Goal: Task Accomplishment & Management: Manage account settings

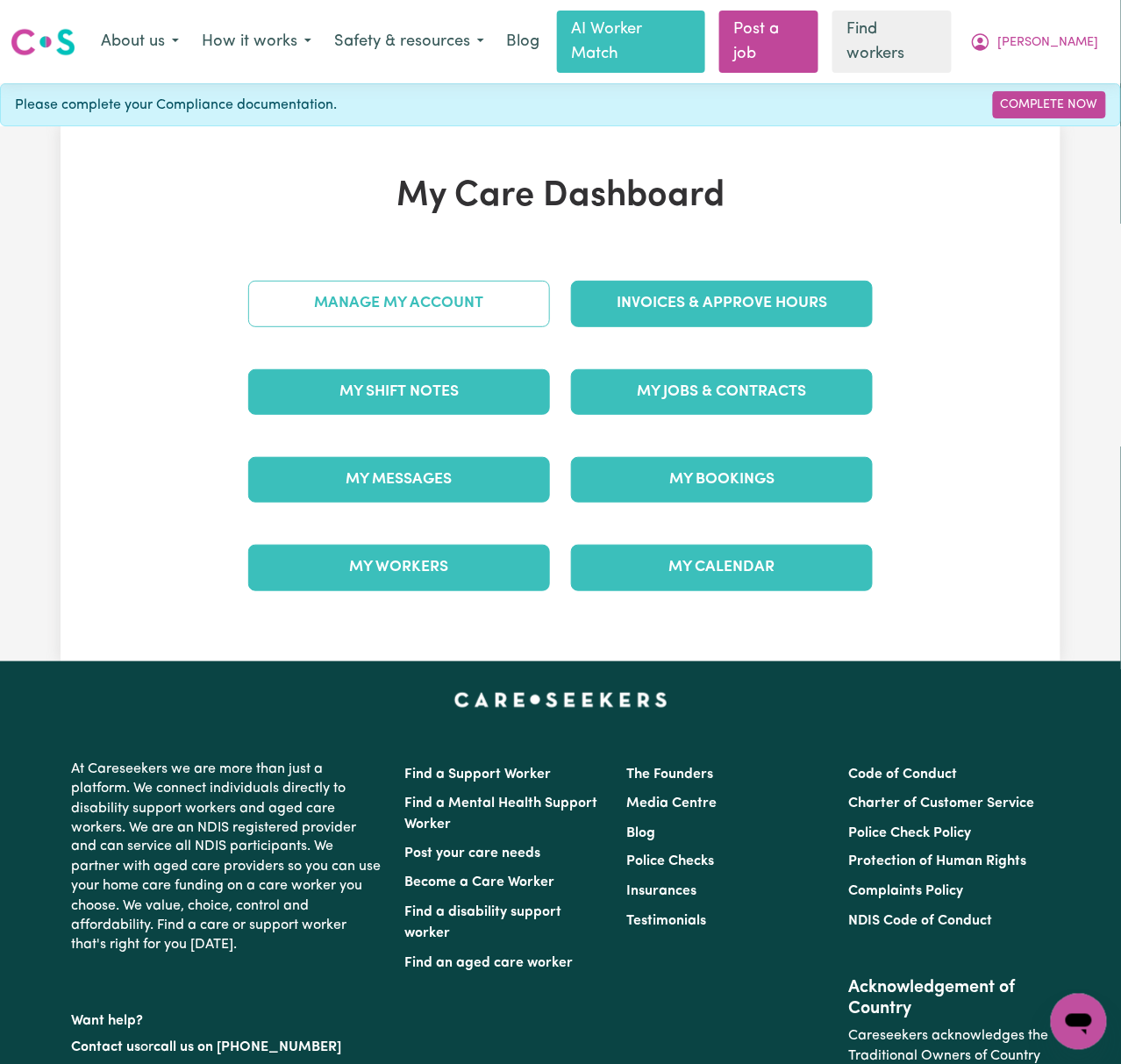
click at [498, 292] on link "Manage My Account" at bounding box center [399, 303] width 302 height 46
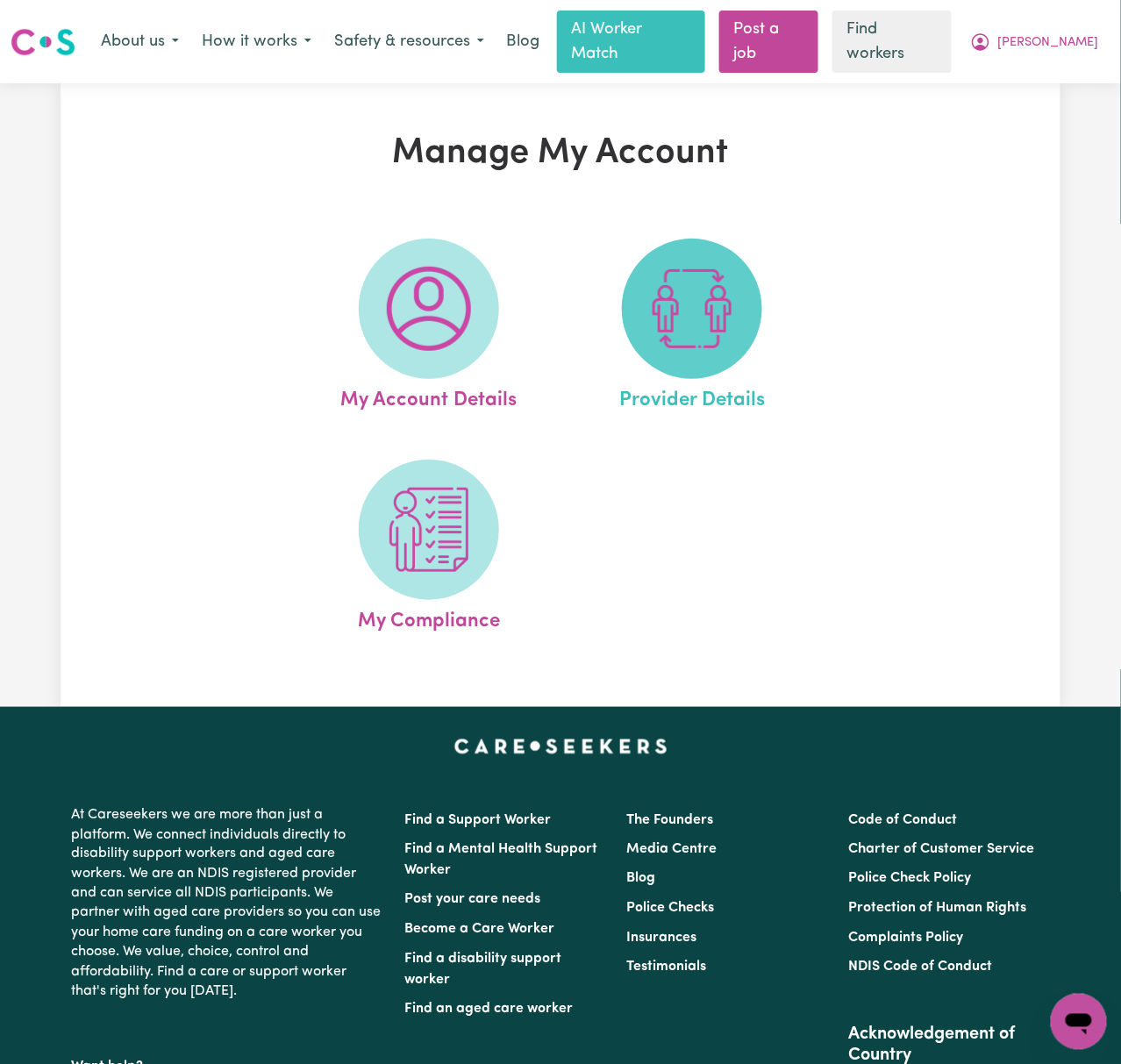
click at [680, 307] on img at bounding box center [692, 309] width 85 height 85
select select "AGED_HOME_CARE"
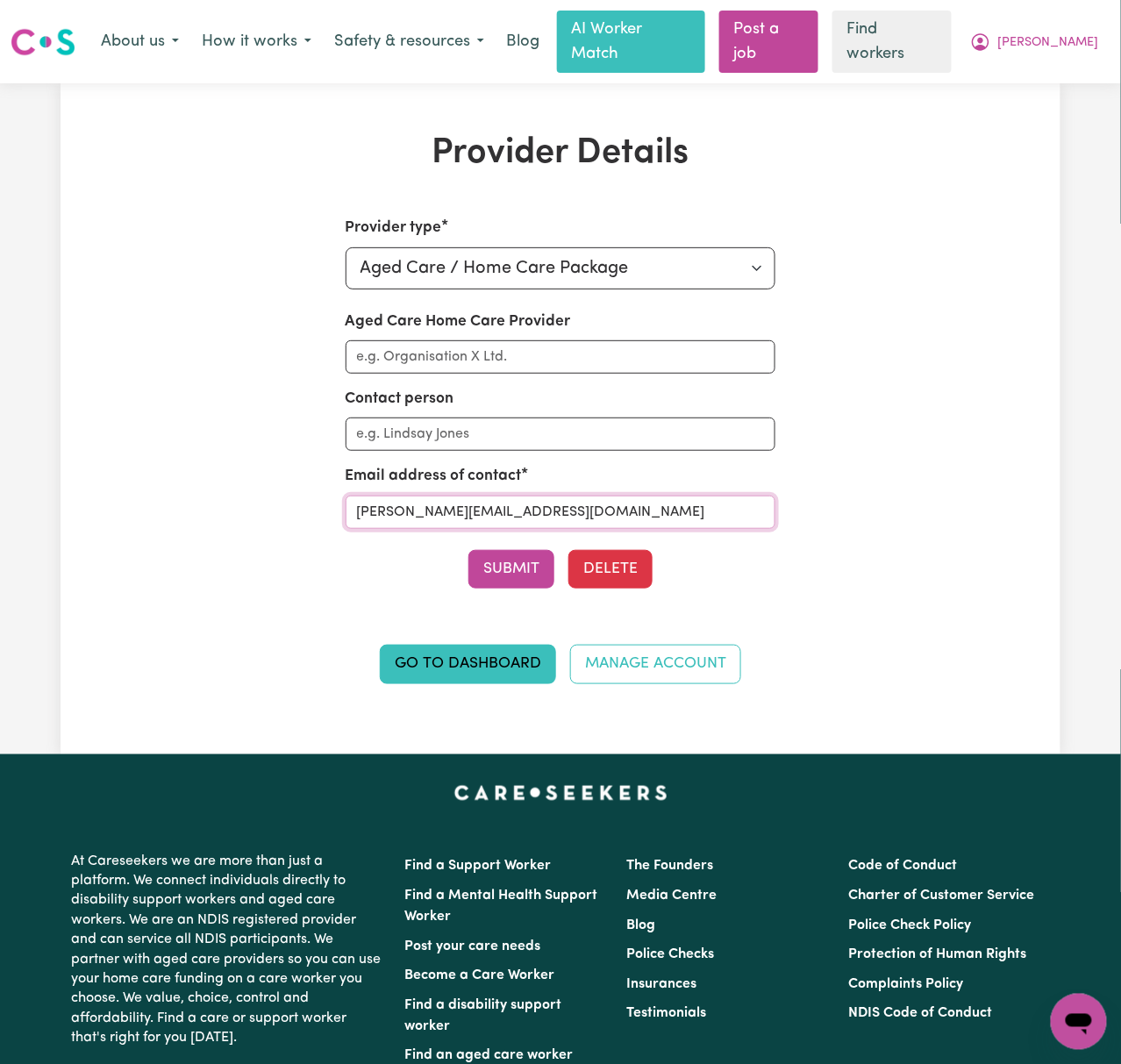
drag, startPoint x: 587, startPoint y: 499, endPoint x: 282, endPoint y: 503, distance: 305.0
click at [282, 503] on div "Provider type Select your provider type... Privately Aged Care / Home Care Pack…" at bounding box center [560, 460] width 645 height 487
click at [1071, 36] on span "[PERSON_NAME]" at bounding box center [1048, 43] width 101 height 19
click at [1072, 65] on link "My Dashboard" at bounding box center [1040, 79] width 139 height 33
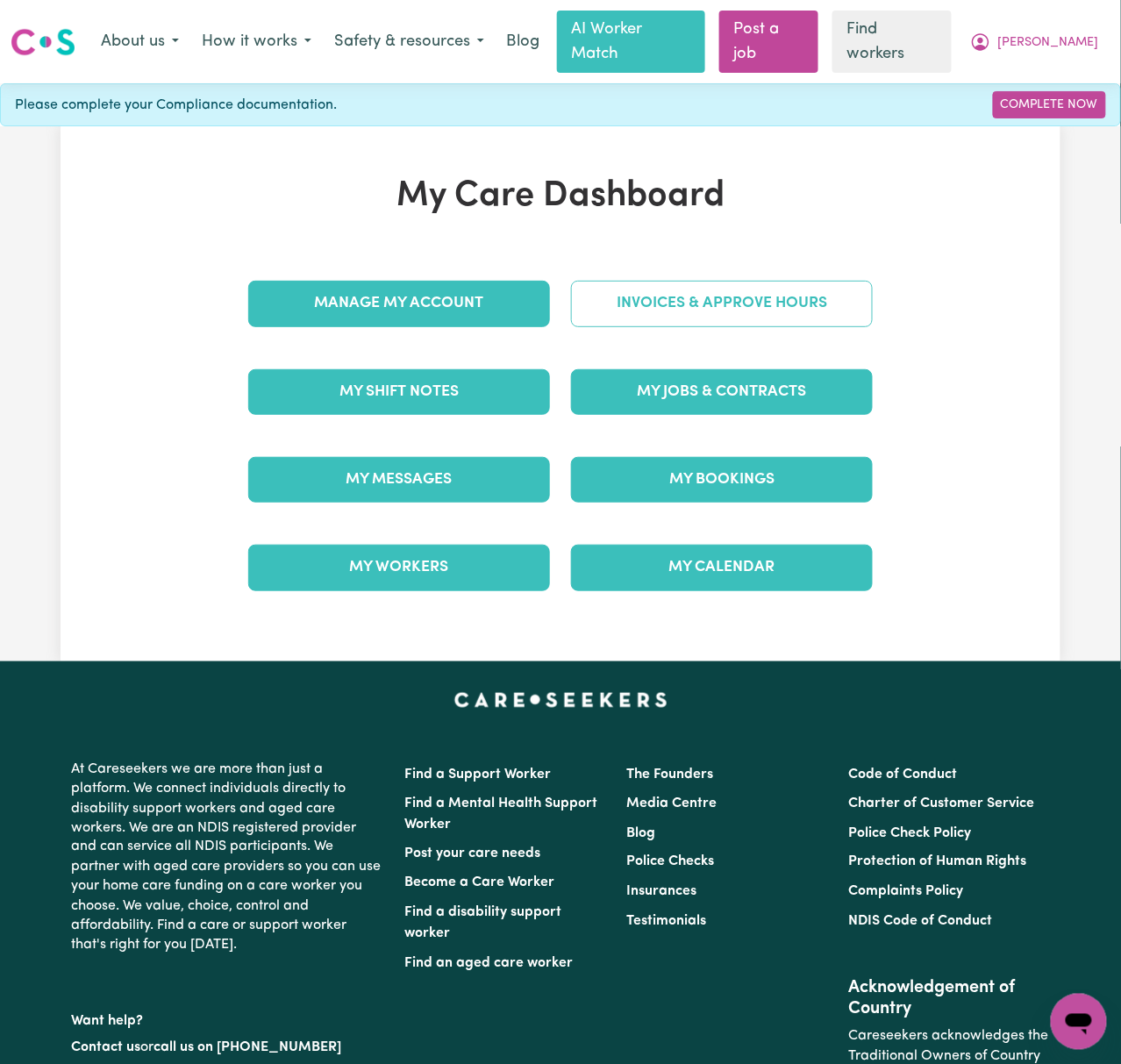
click at [849, 280] on link "Invoices & Approve Hours" at bounding box center [722, 303] width 302 height 46
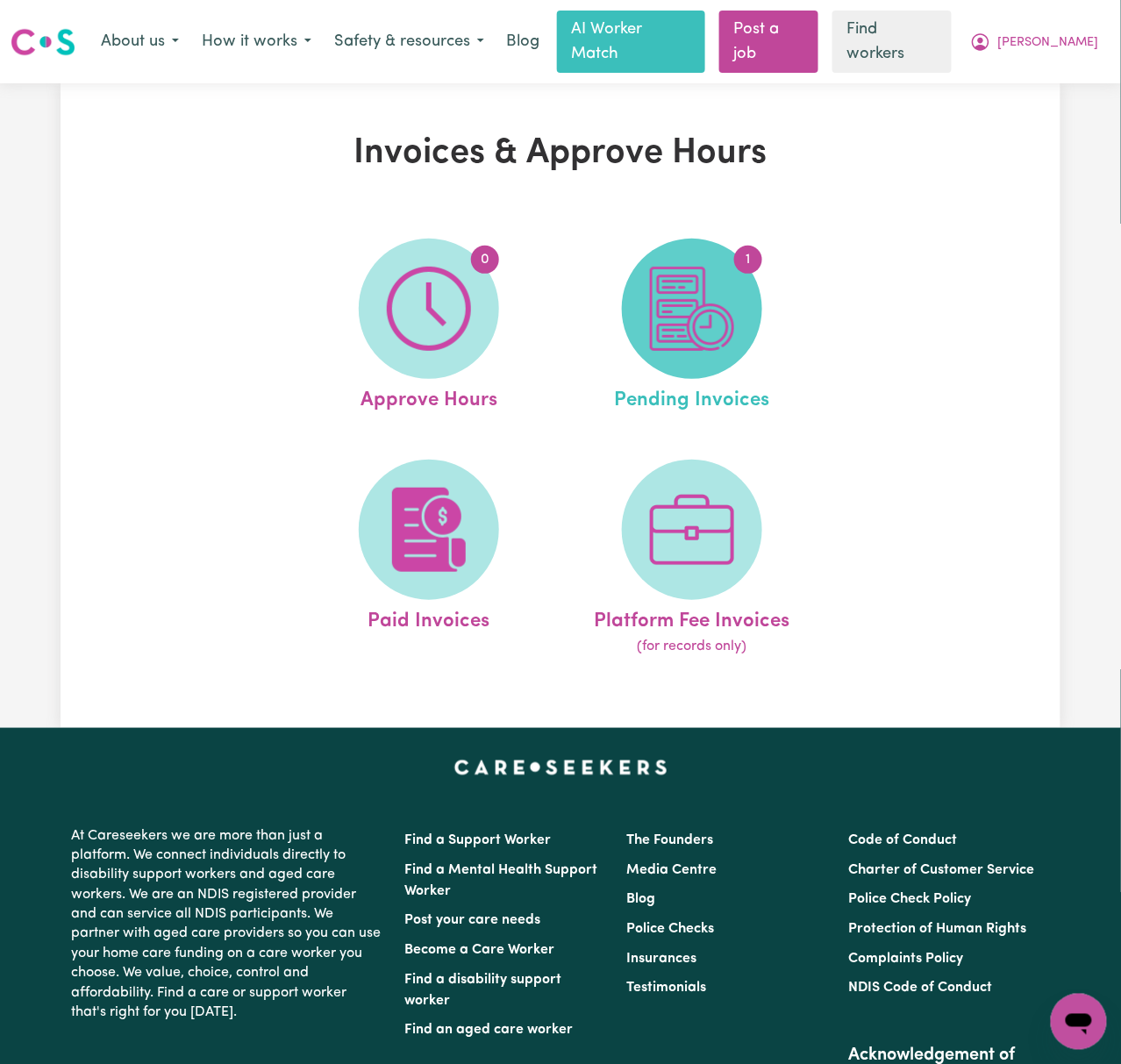
click at [694, 317] on img at bounding box center [692, 309] width 85 height 85
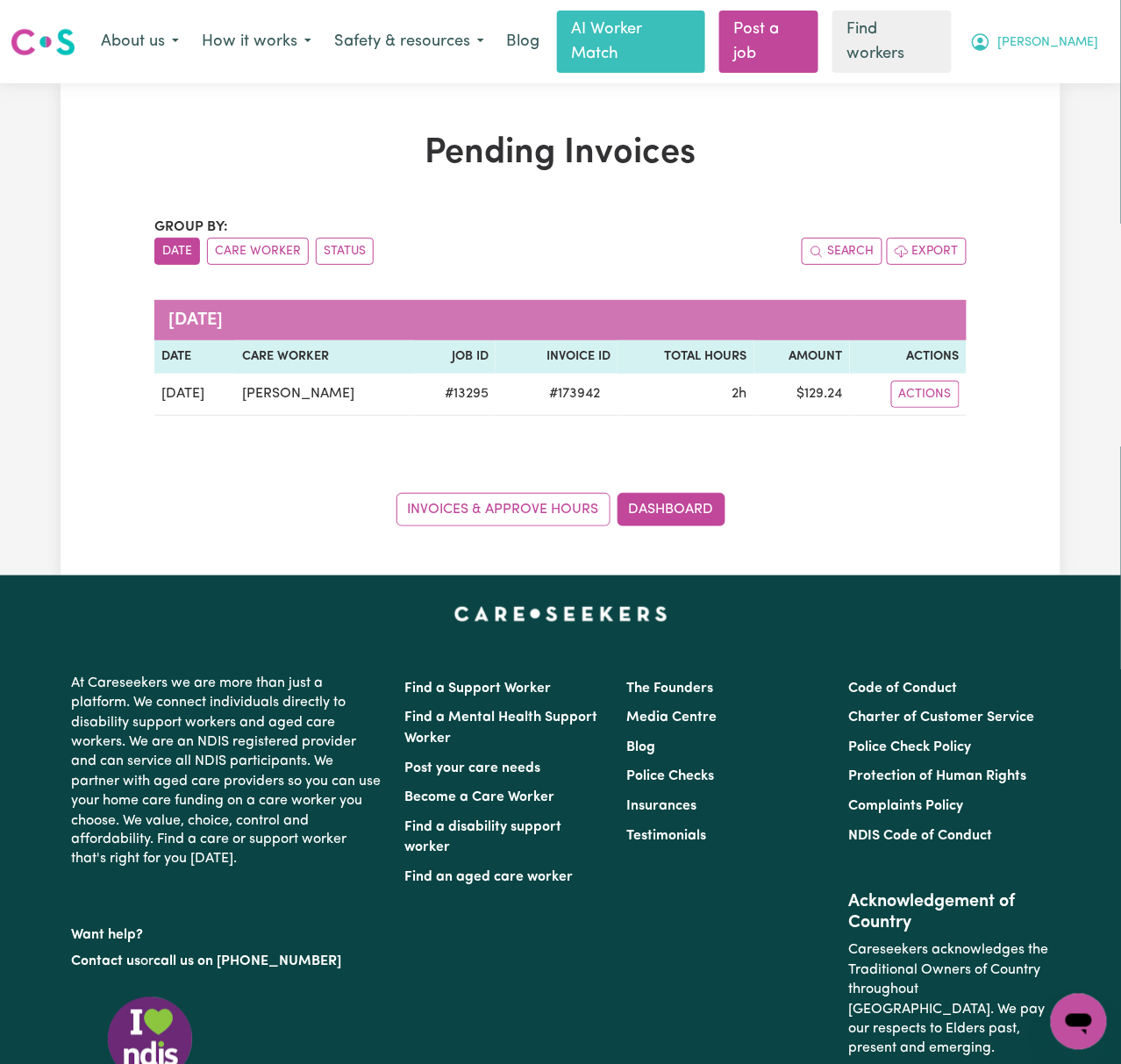
click at [1074, 48] on button "[PERSON_NAME]" at bounding box center [1035, 42] width 152 height 37
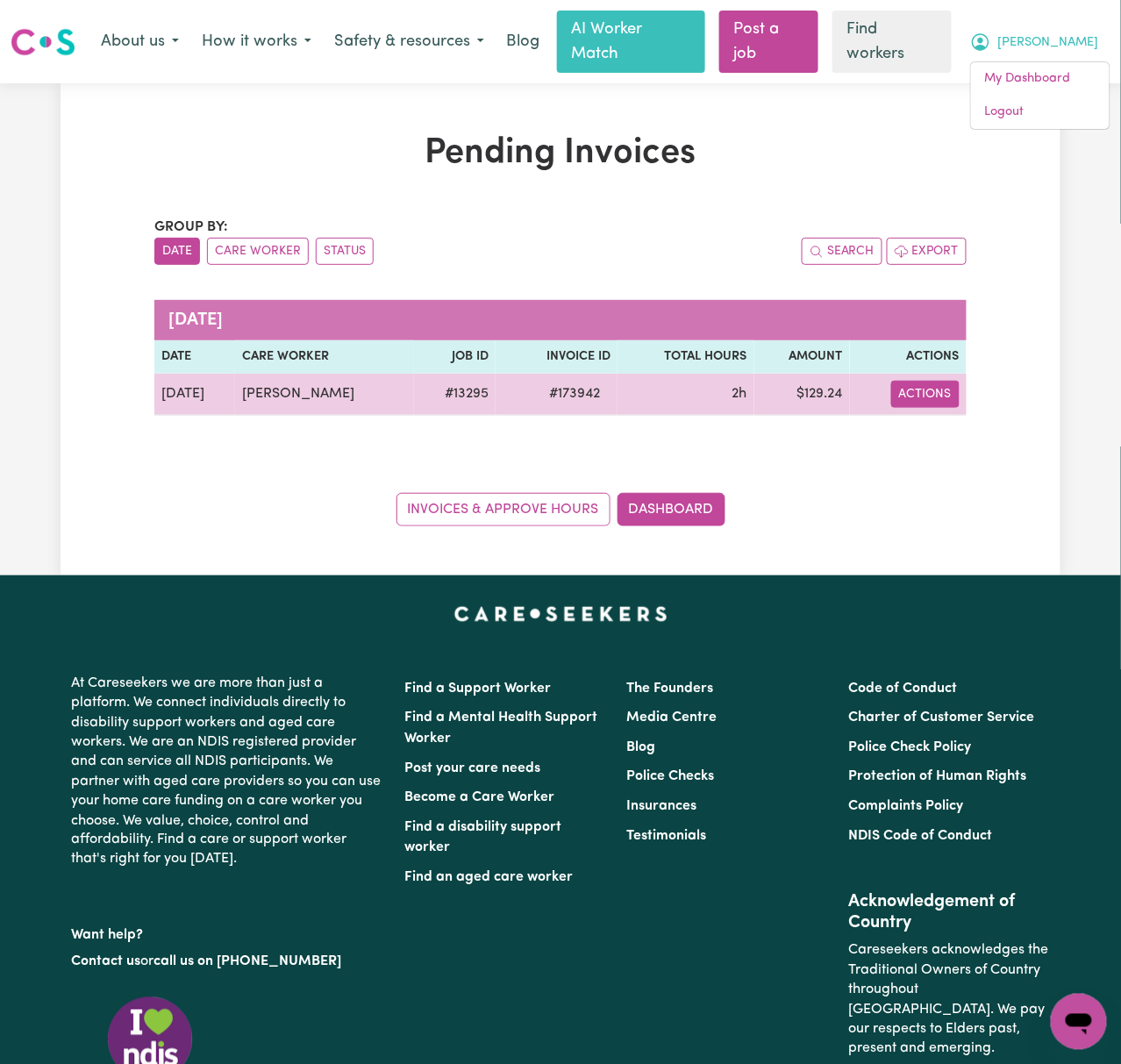
click at [941, 381] on button "Actions" at bounding box center [925, 394] width 68 height 28
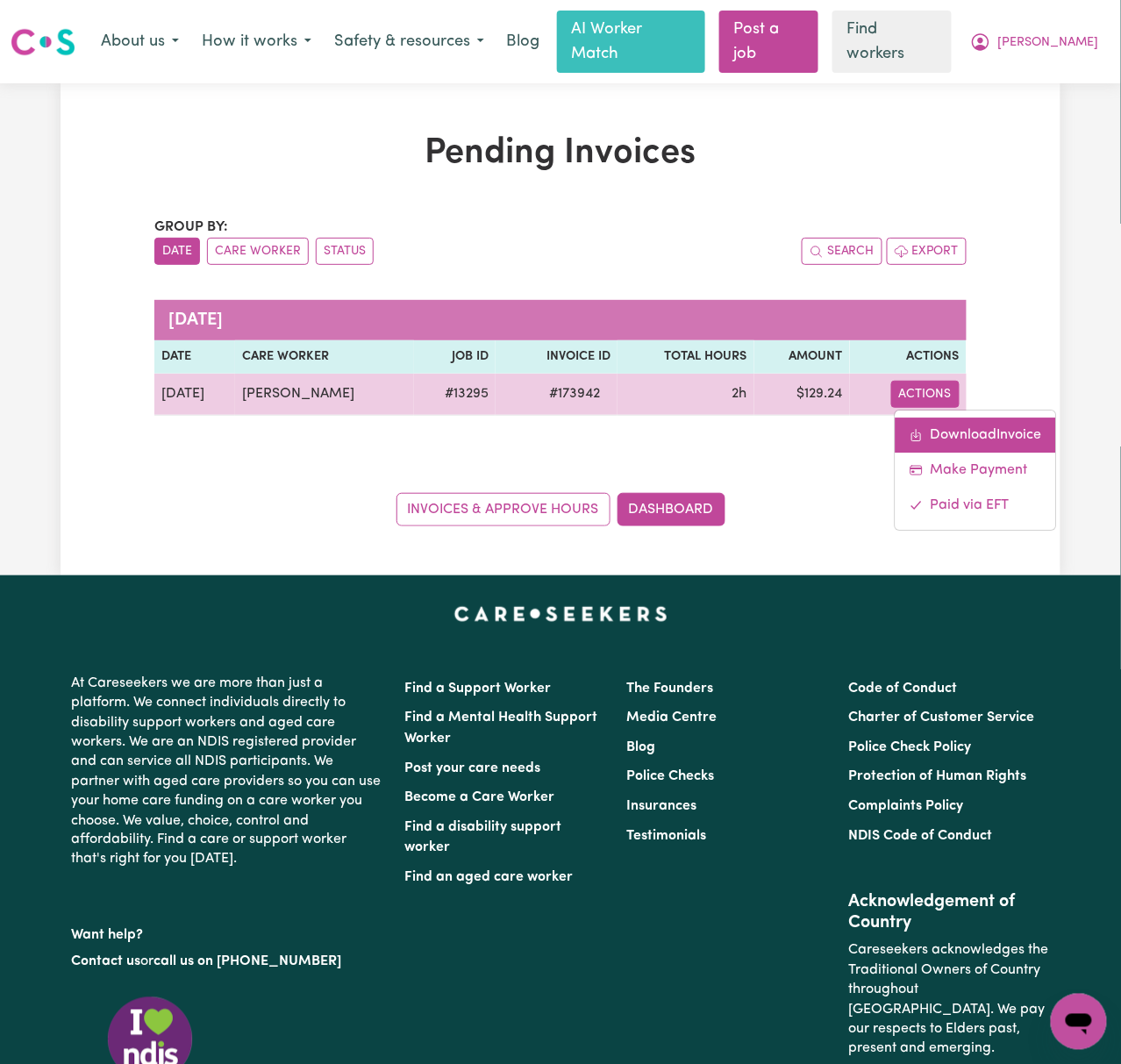
click at [969, 417] on link "Download Invoice" at bounding box center [975, 434] width 161 height 35
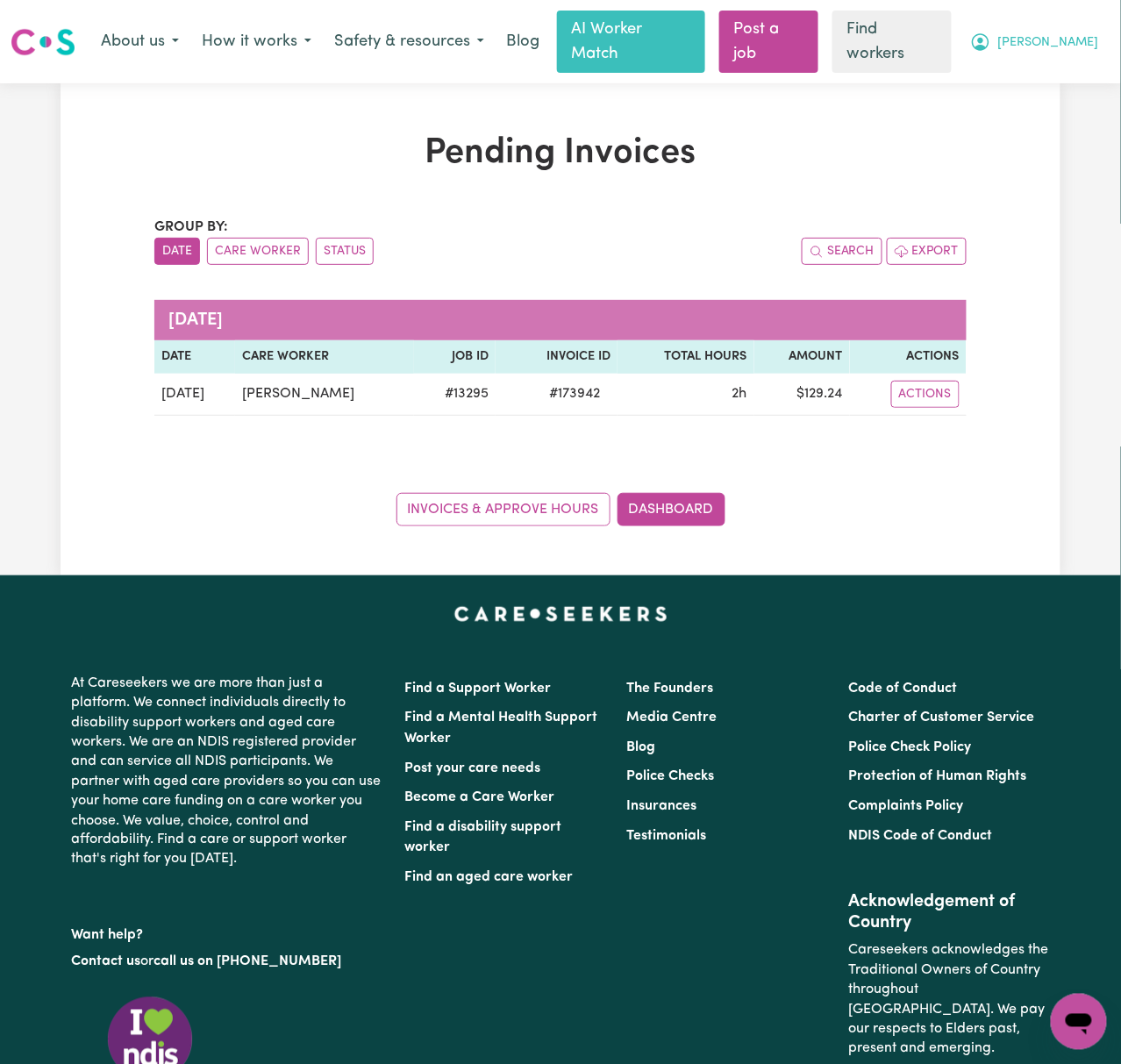
click at [1075, 40] on span "[PERSON_NAME]" at bounding box center [1048, 43] width 101 height 19
click at [1074, 97] on link "Logout" at bounding box center [1040, 112] width 139 height 33
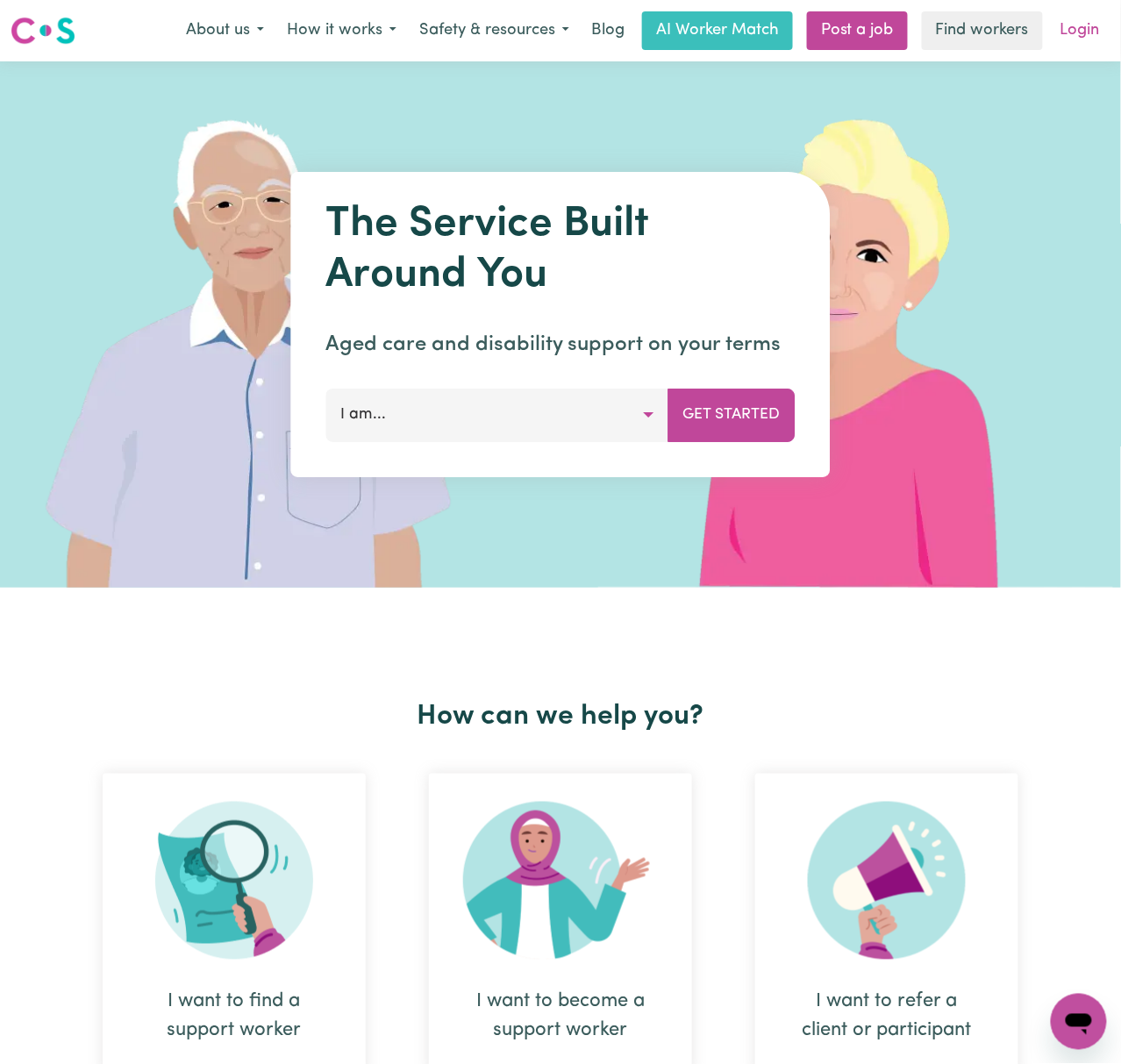
click at [1078, 28] on link "Login" at bounding box center [1080, 30] width 61 height 39
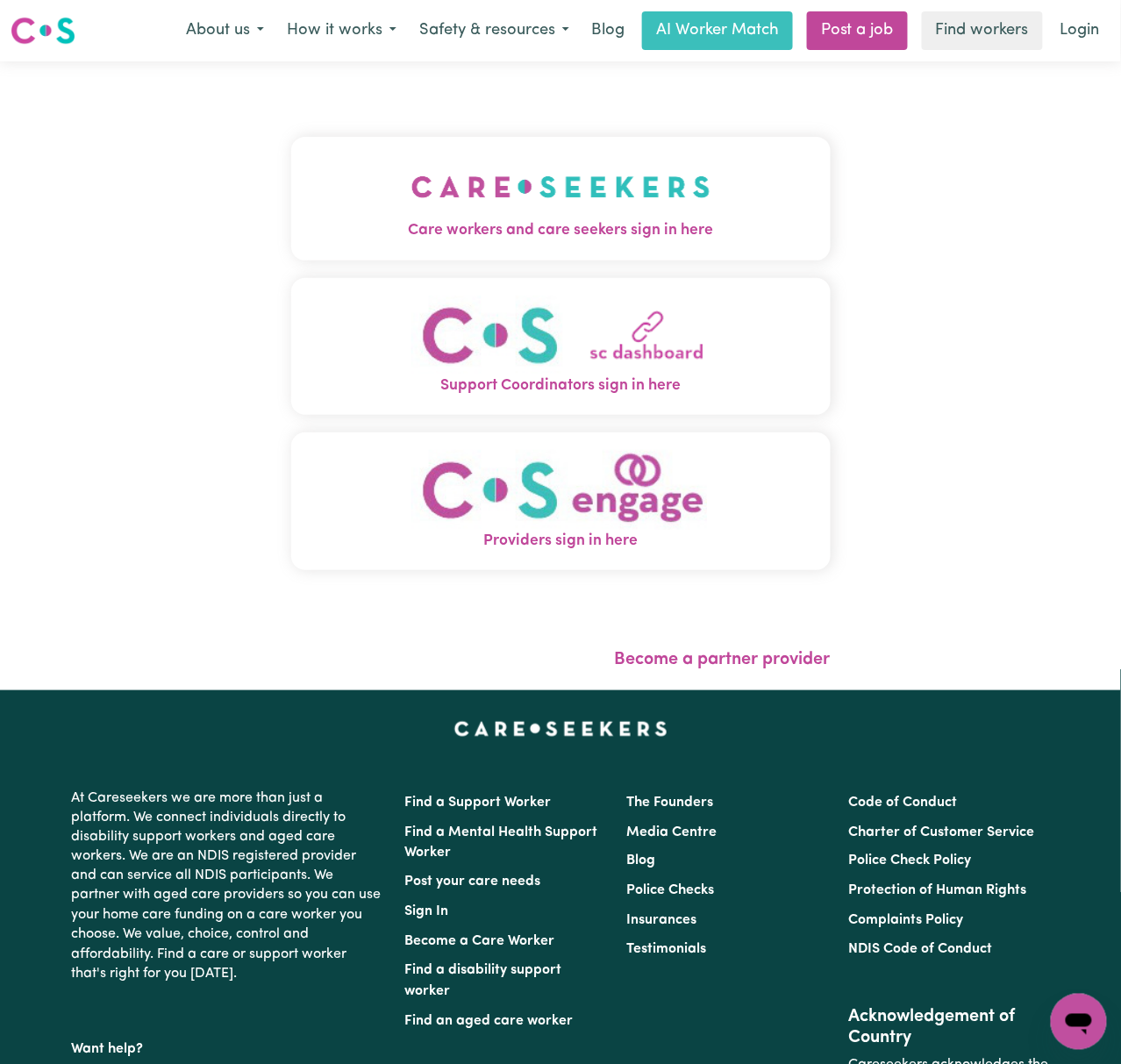
click at [411, 205] on img "Care workers and care seekers sign in here" at bounding box center [560, 186] width 299 height 65
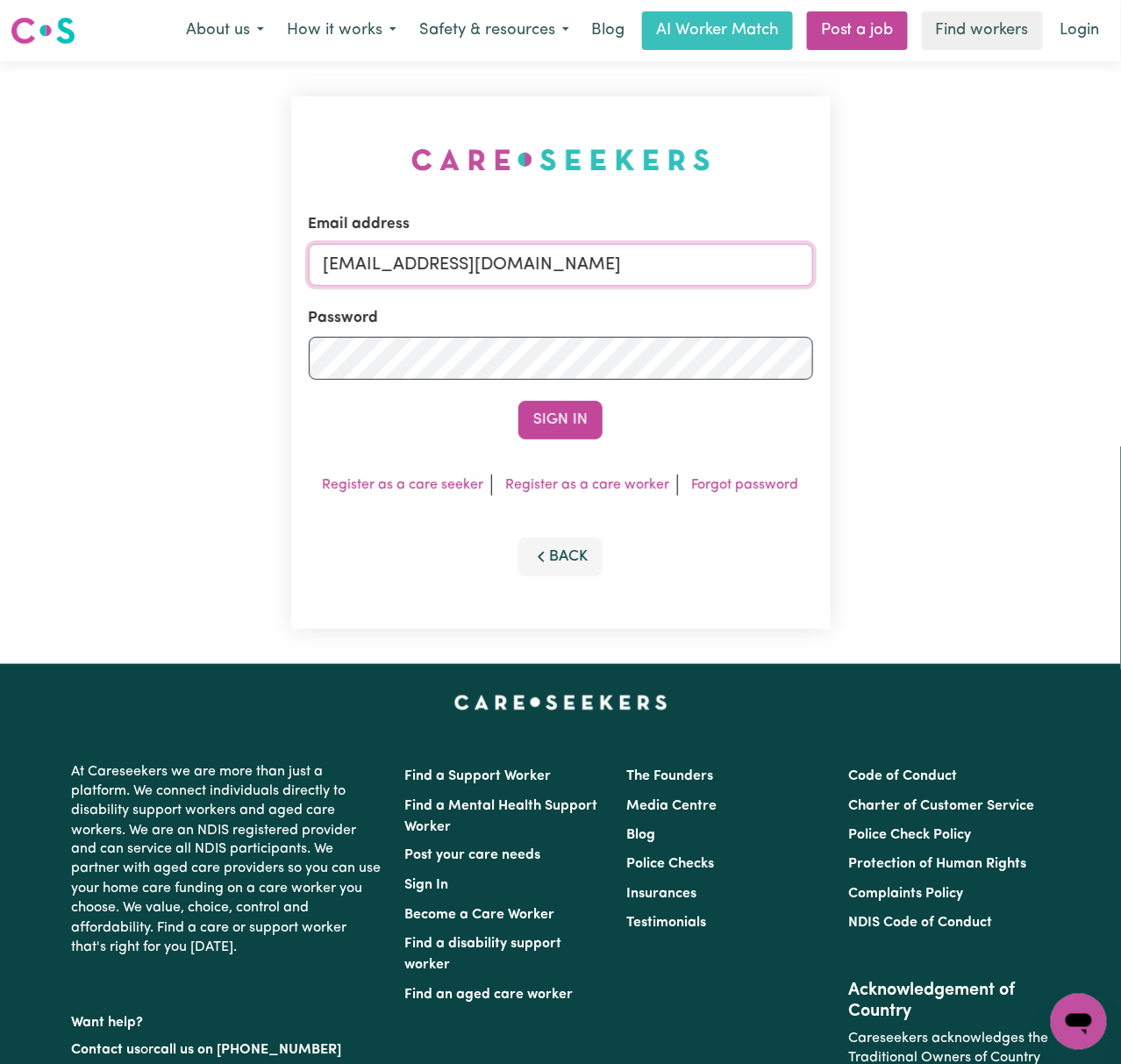
click at [502, 275] on input "[EMAIL_ADDRESS][DOMAIN_NAME]" at bounding box center [560, 265] width 504 height 42
drag, startPoint x: 453, startPoint y: 263, endPoint x: 826, endPoint y: 265, distance: 373.0
click at [829, 267] on div "Email address [EMAIL_ADDRESS][DOMAIN_NAME] Password Sign In Register as a care …" at bounding box center [560, 363] width 540 height 532
type input "superuser~[EMAIL_ADDRESS][DOMAIN_NAME]"
click at [518, 401] on button "Sign In" at bounding box center [560, 420] width 85 height 39
